Goal: Task Accomplishment & Management: Complete application form

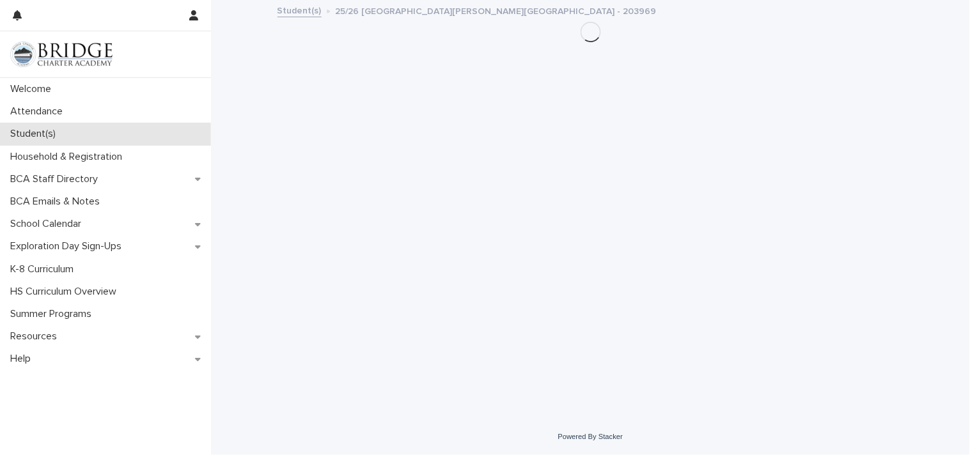
click at [21, 130] on p "Student(s)" at bounding box center [35, 134] width 61 height 12
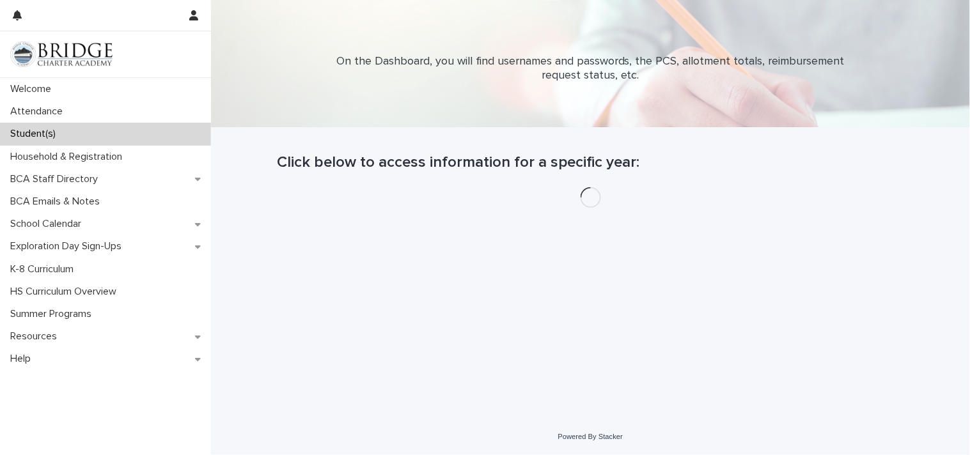
click at [21, 129] on p "Student(s)" at bounding box center [35, 134] width 61 height 12
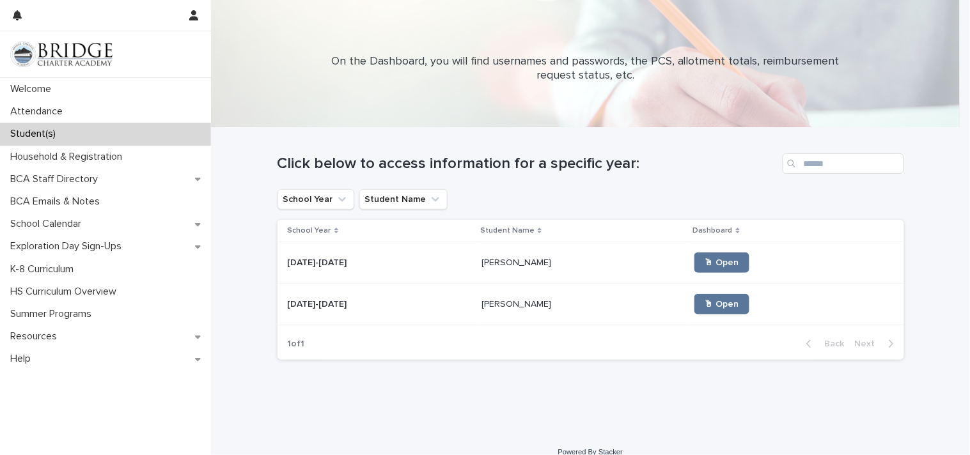
click at [482, 258] on p "[PERSON_NAME]" at bounding box center [518, 261] width 72 height 13
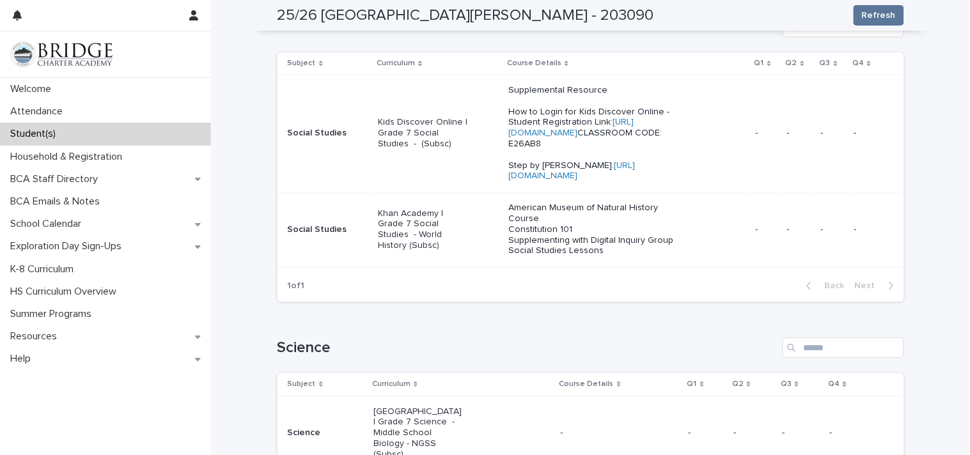
scroll to position [803, 0]
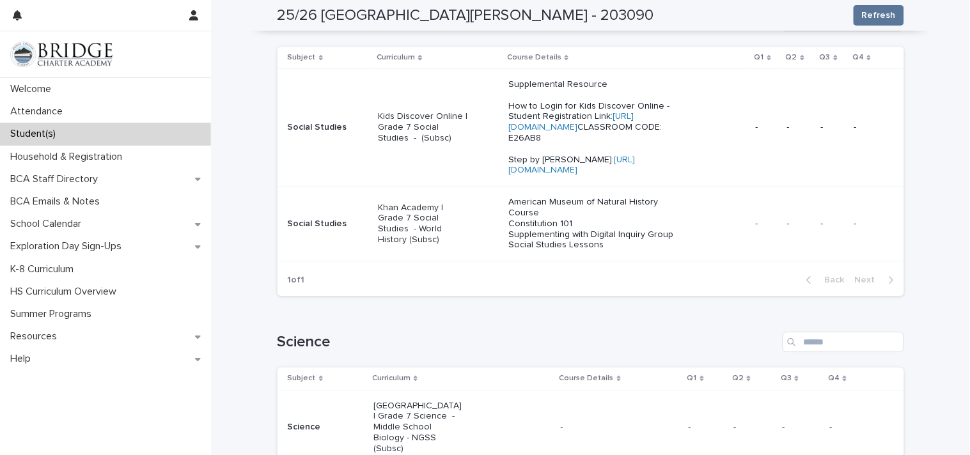
click at [482, 251] on div "Khan Academy | Grade 7 Social Studies - World History (Subsc)" at bounding box center [438, 224] width 120 height 53
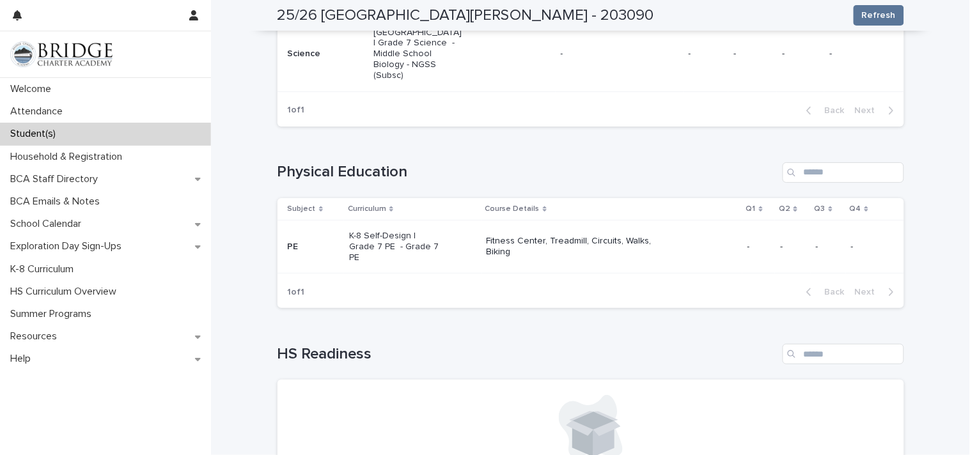
scroll to position [1175, 0]
click at [606, 260] on p "Fitness Center, Treadmill, Circuits, Walks, Biking" at bounding box center [578, 249] width 183 height 22
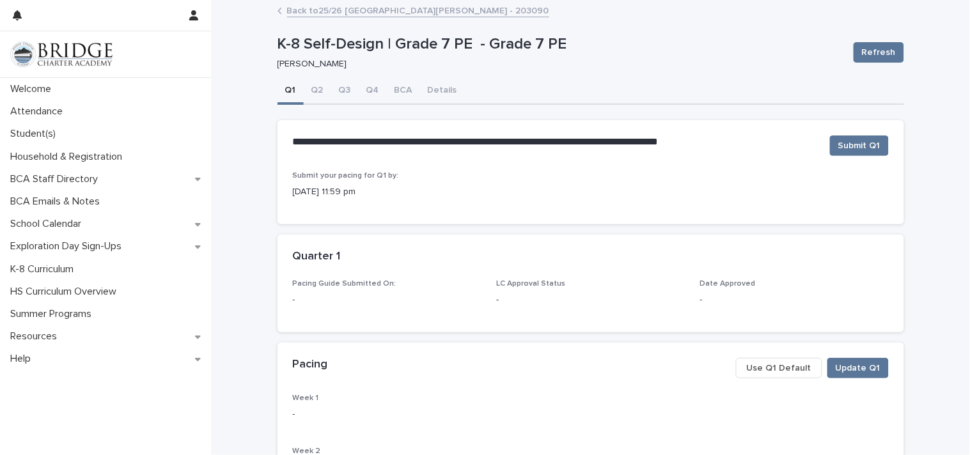
click at [791, 375] on button "Use Q1 Default" at bounding box center [779, 368] width 86 height 20
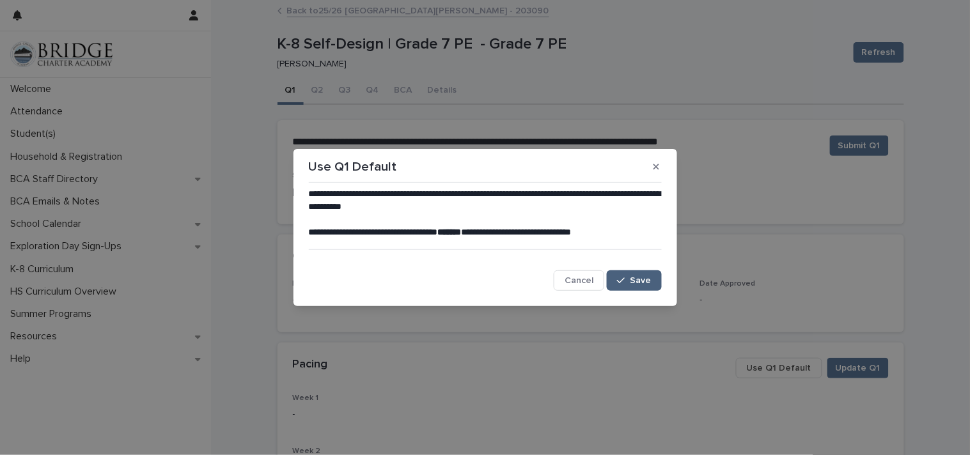
click at [622, 275] on button "Save" at bounding box center [634, 281] width 54 height 20
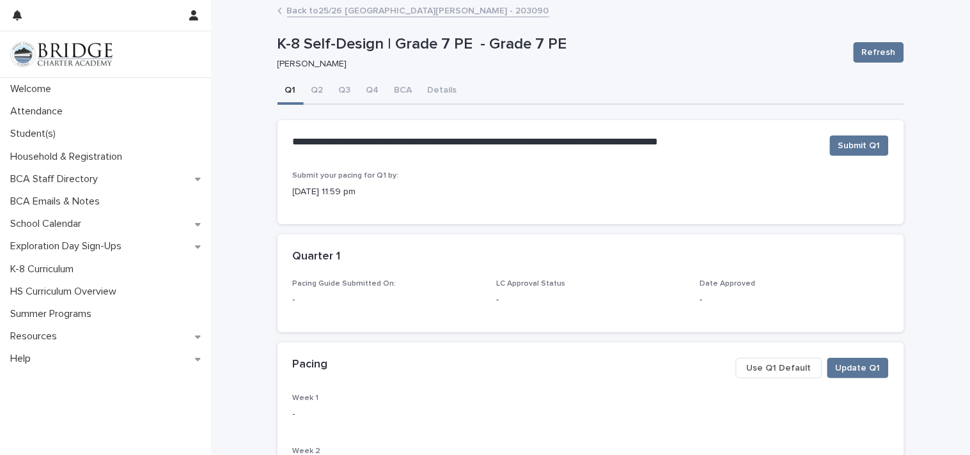
click at [759, 370] on span "Use Q1 Default" at bounding box center [779, 368] width 65 height 13
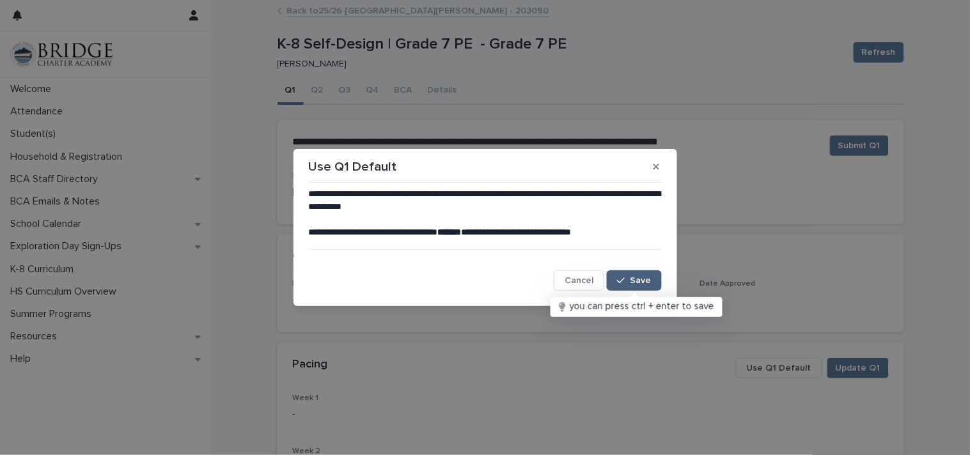
click at [640, 278] on span "Save" at bounding box center [641, 280] width 21 height 9
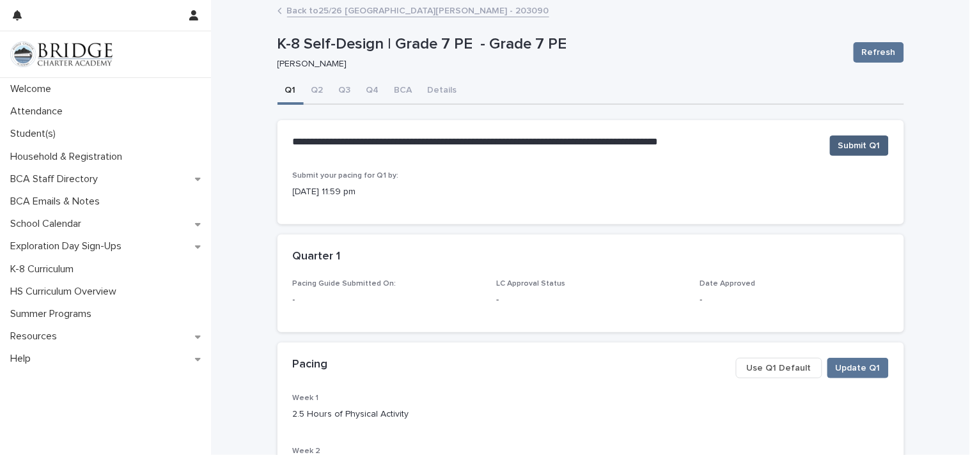
click at [848, 139] on span "Submit Q1" at bounding box center [860, 145] width 42 height 13
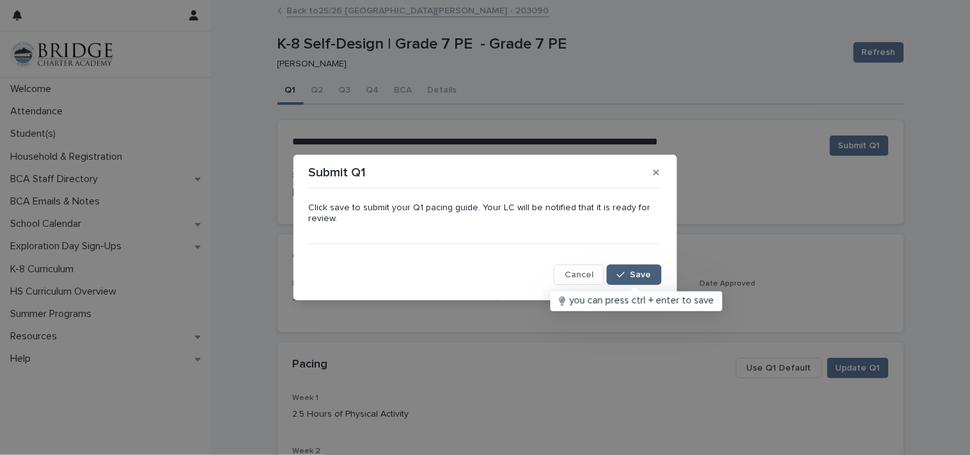
click at [623, 272] on icon "button" at bounding box center [621, 275] width 8 height 9
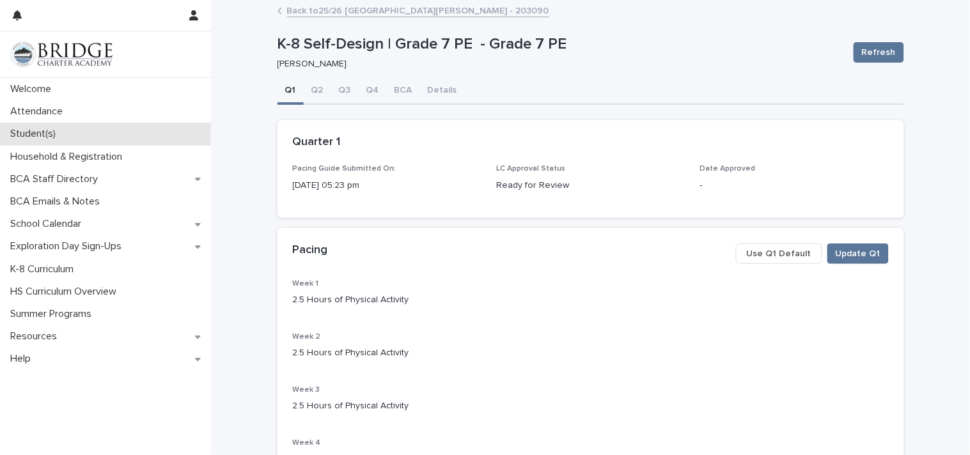
click at [36, 134] on p "Student(s)" at bounding box center [35, 134] width 61 height 12
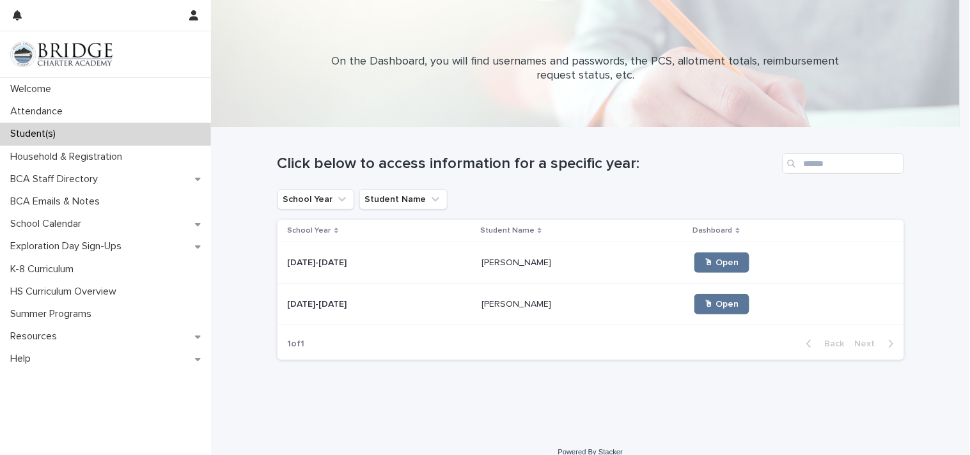
click at [500, 307] on p "[PERSON_NAME]" at bounding box center [518, 303] width 72 height 13
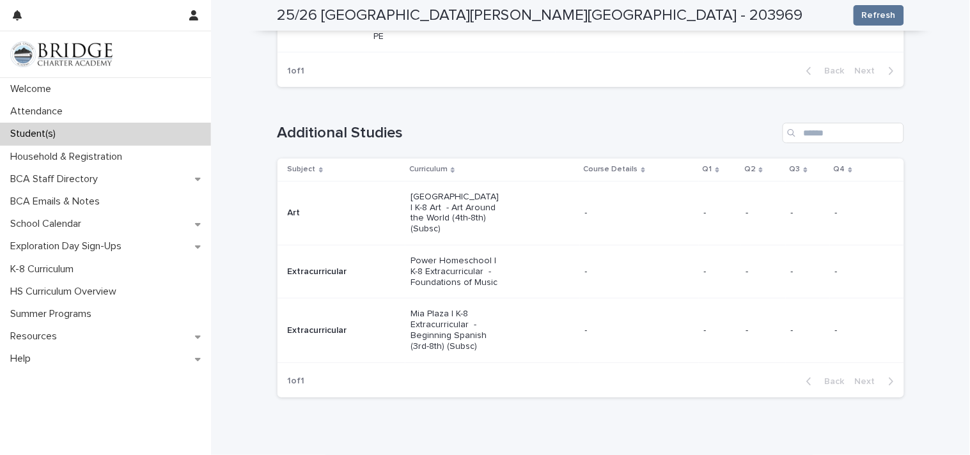
scroll to position [1149, 0]
